Goal: Check status: Check status

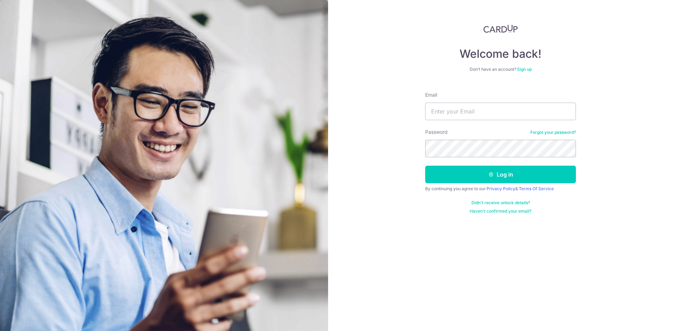
type input "[EMAIL_ADDRESS][DOMAIN_NAME]"
click at [425, 166] on button "Log in" at bounding box center [500, 175] width 151 height 18
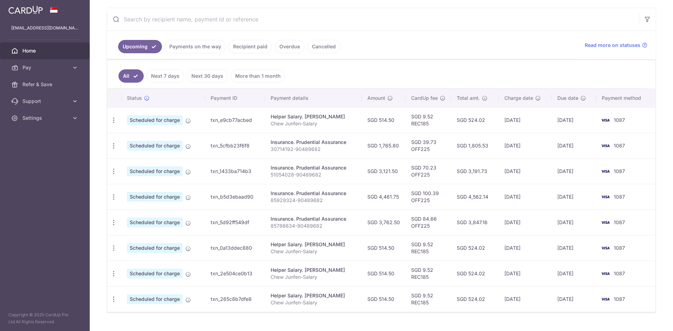
scroll to position [94, 0]
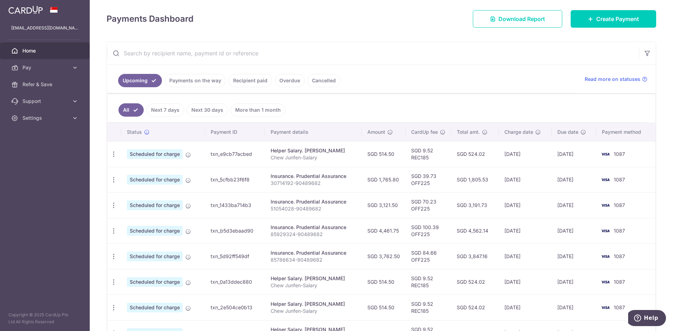
click at [198, 84] on link "Payments on the way" at bounding box center [195, 80] width 61 height 13
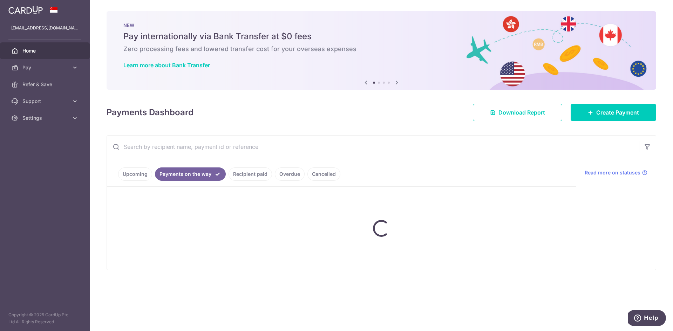
scroll to position [0, 0]
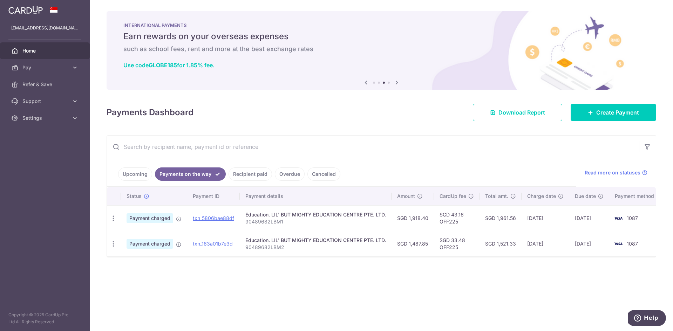
click at [134, 170] on link "Upcoming" at bounding box center [135, 173] width 34 height 13
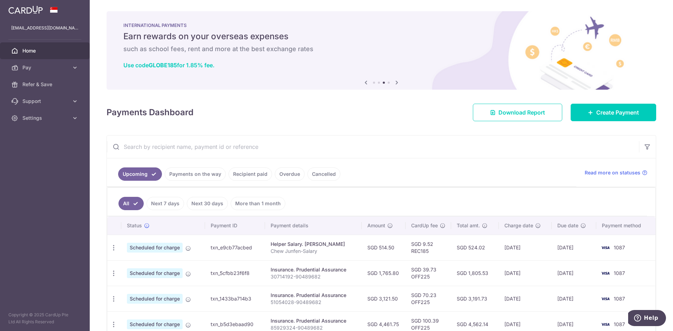
click at [180, 173] on link "Payments on the way" at bounding box center [195, 173] width 61 height 13
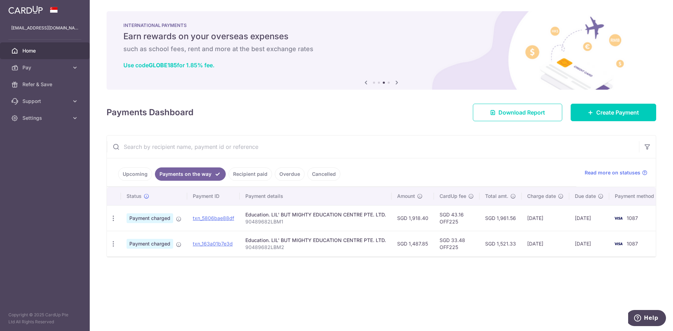
click at [328, 146] on input "text" at bounding box center [373, 147] width 532 height 22
click at [309, 138] on input "text" at bounding box center [373, 147] width 532 height 22
click at [250, 175] on link "Recipient paid" at bounding box center [249, 173] width 43 height 13
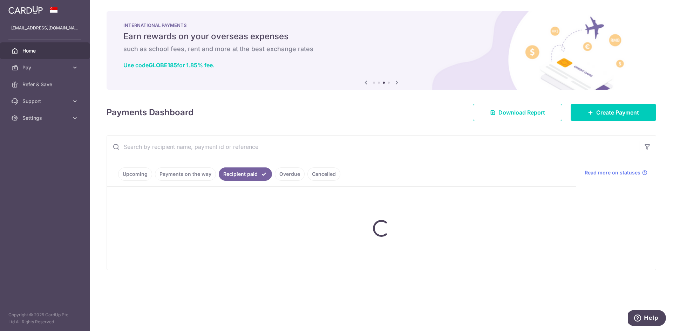
click at [204, 174] on ul "Upcoming Payments on the way Recipient paid Overdue Cancelled" at bounding box center [341, 172] width 469 height 28
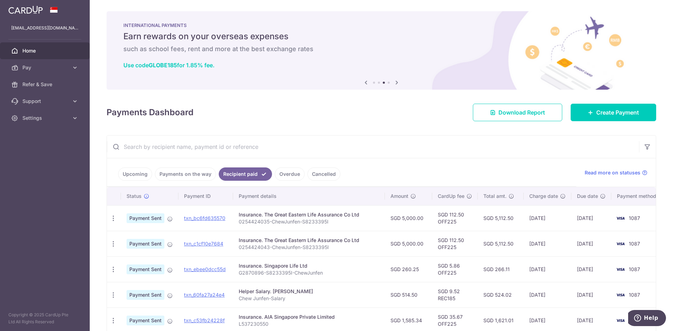
click at [195, 174] on link "Payments on the way" at bounding box center [185, 173] width 61 height 13
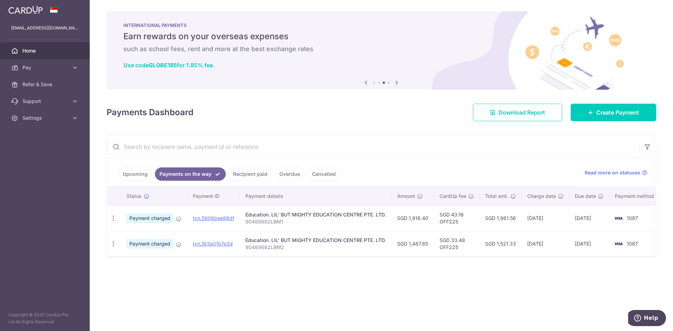
click at [129, 173] on link "Upcoming" at bounding box center [135, 173] width 34 height 13
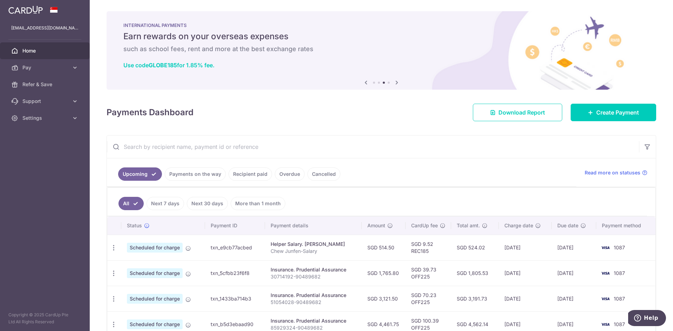
click at [184, 176] on link "Payments on the way" at bounding box center [195, 173] width 61 height 13
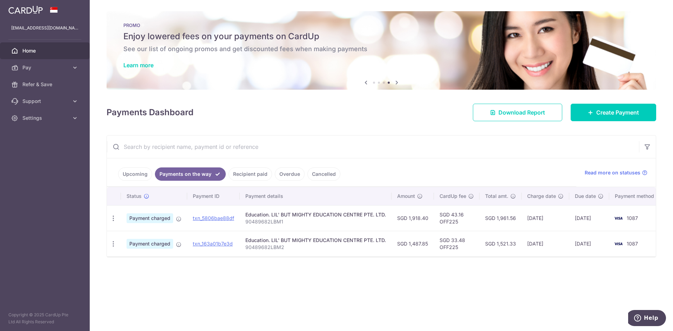
click at [46, 54] on span "Home" at bounding box center [45, 50] width 46 height 7
